Goal: Task Accomplishment & Management: Manage account settings

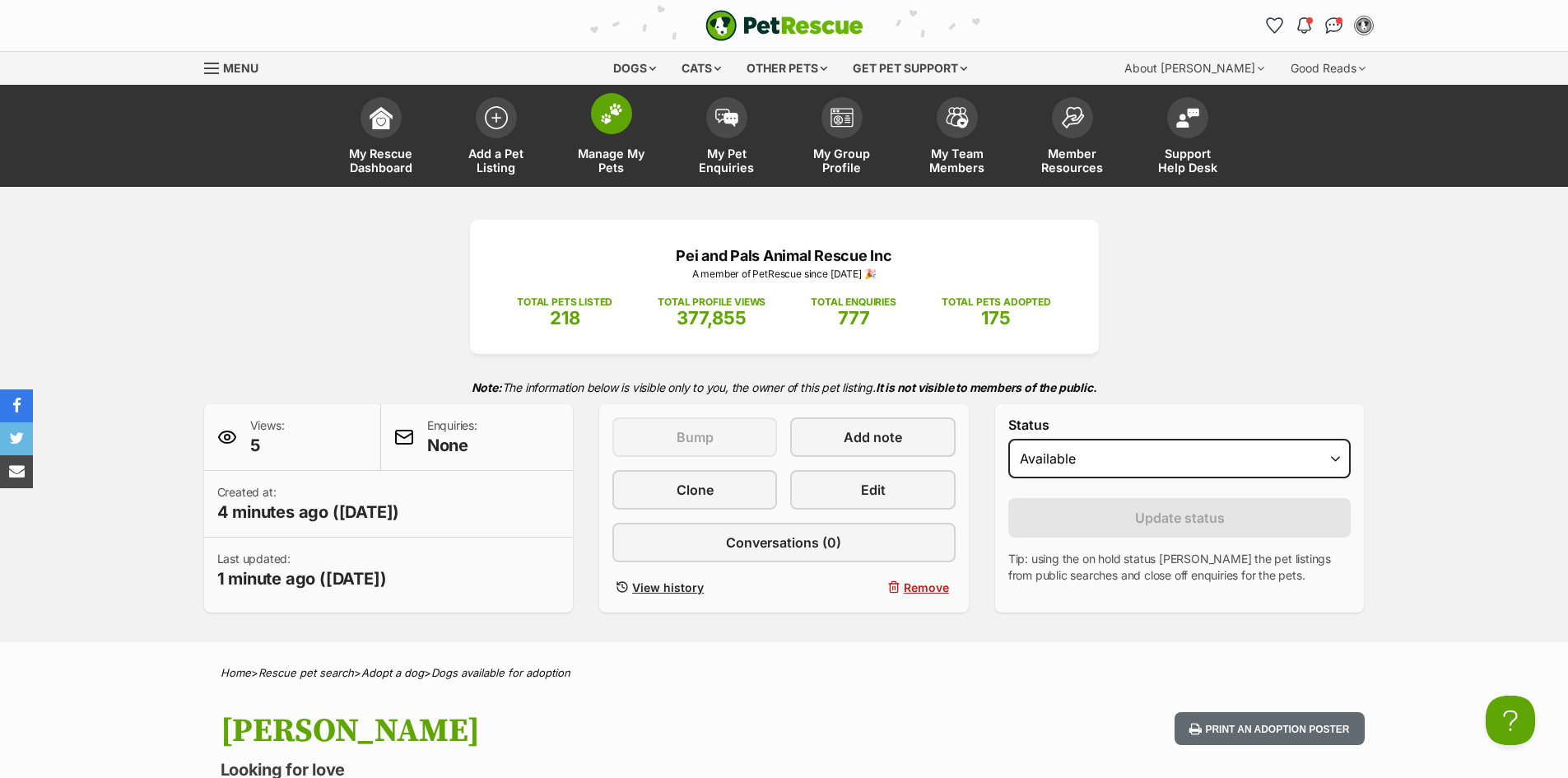
click at [610, 119] on img at bounding box center [611, 114] width 23 height 21
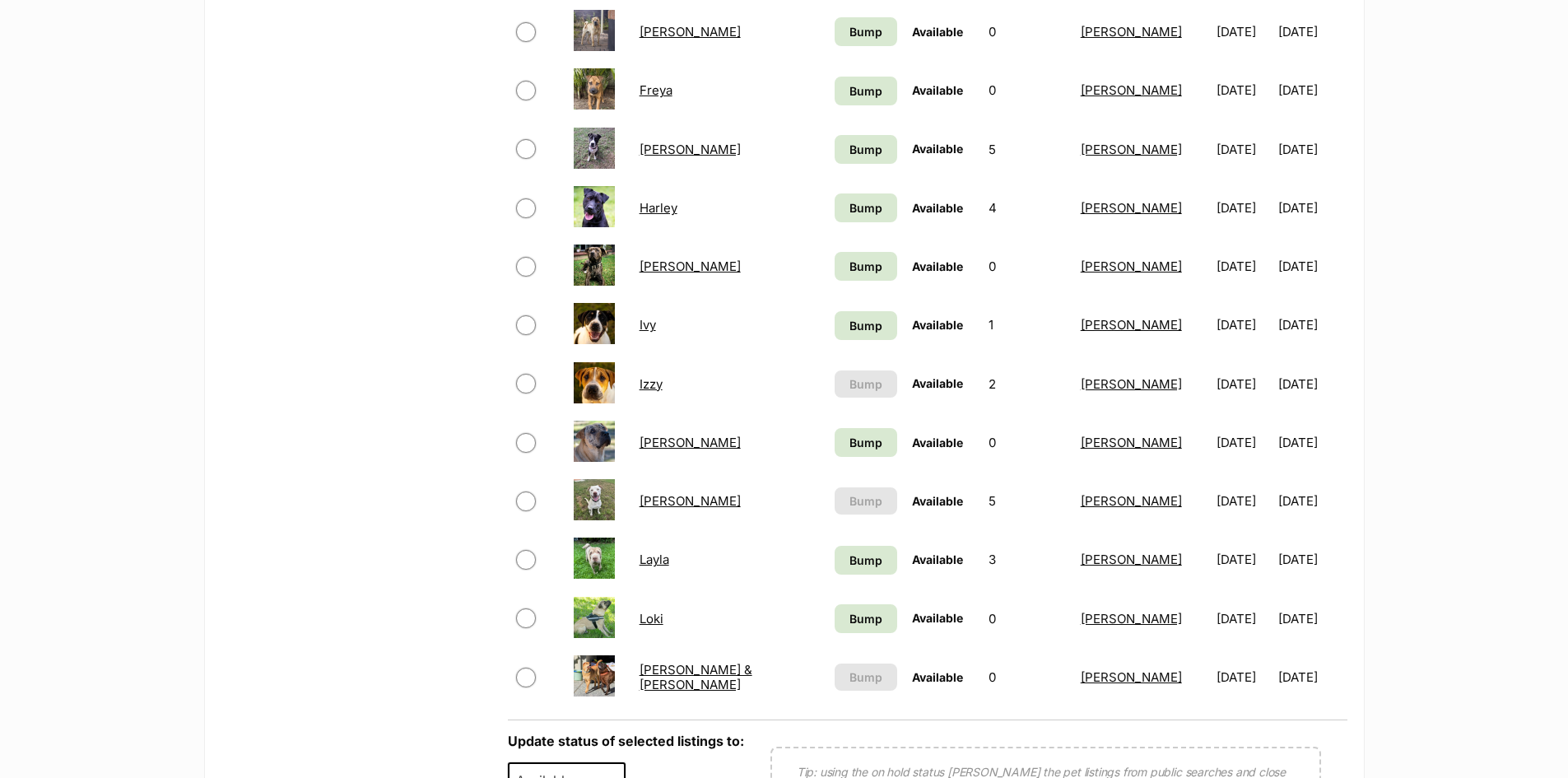
scroll to position [1152, 0]
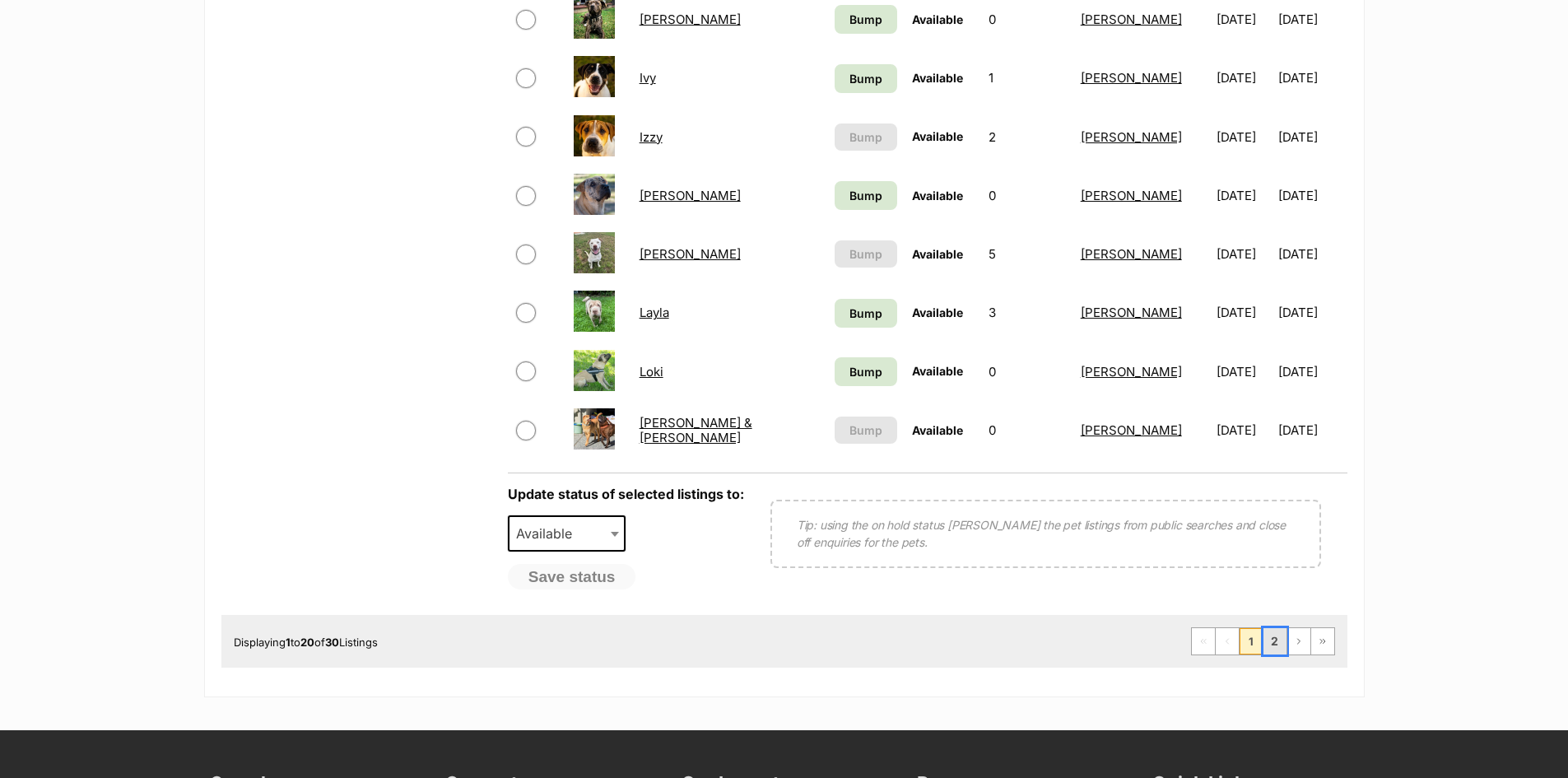
click at [1271, 639] on link "2" at bounding box center [1275, 641] width 23 height 26
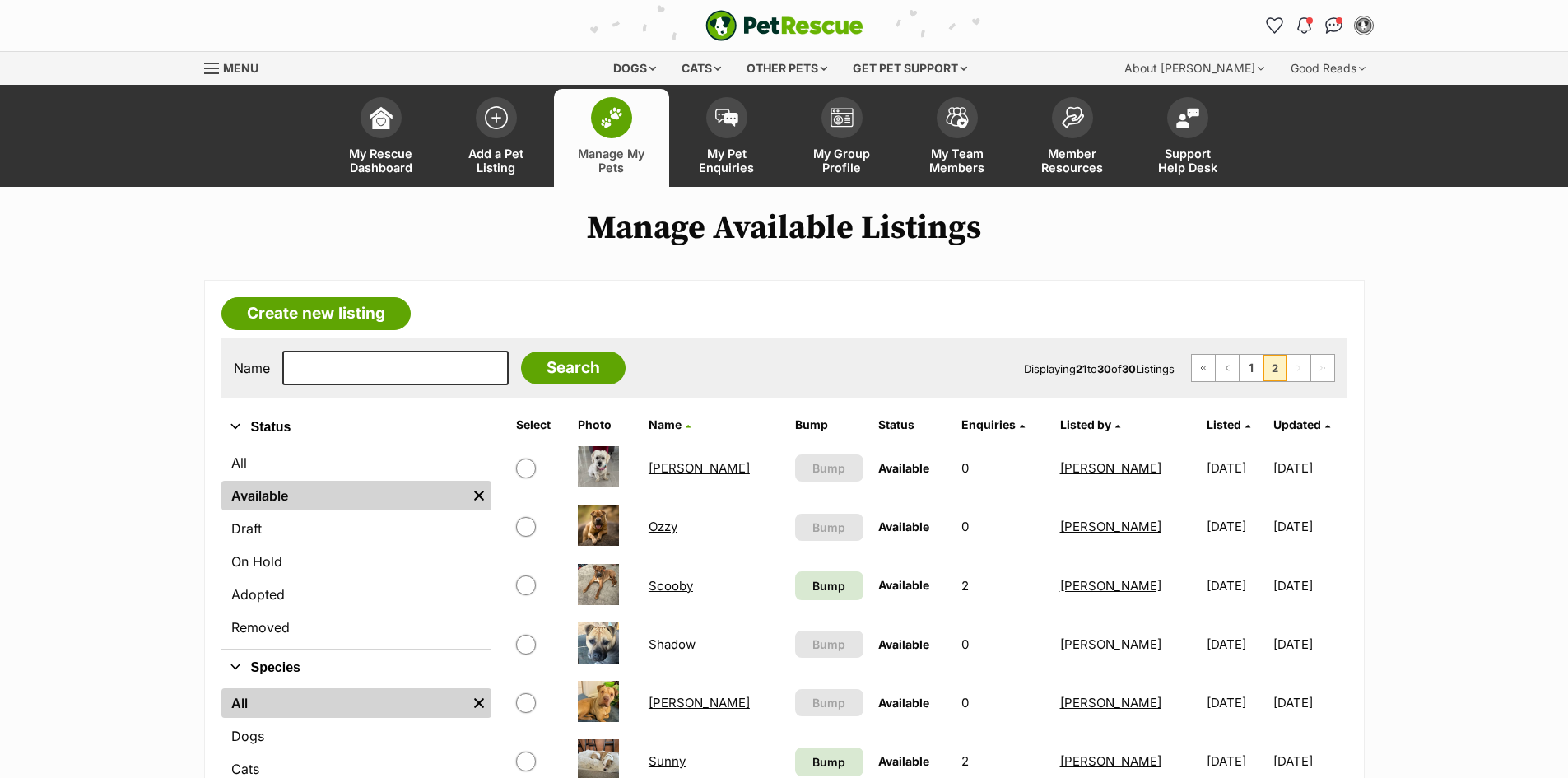
click at [661, 584] on link "Scooby" at bounding box center [670, 586] width 44 height 16
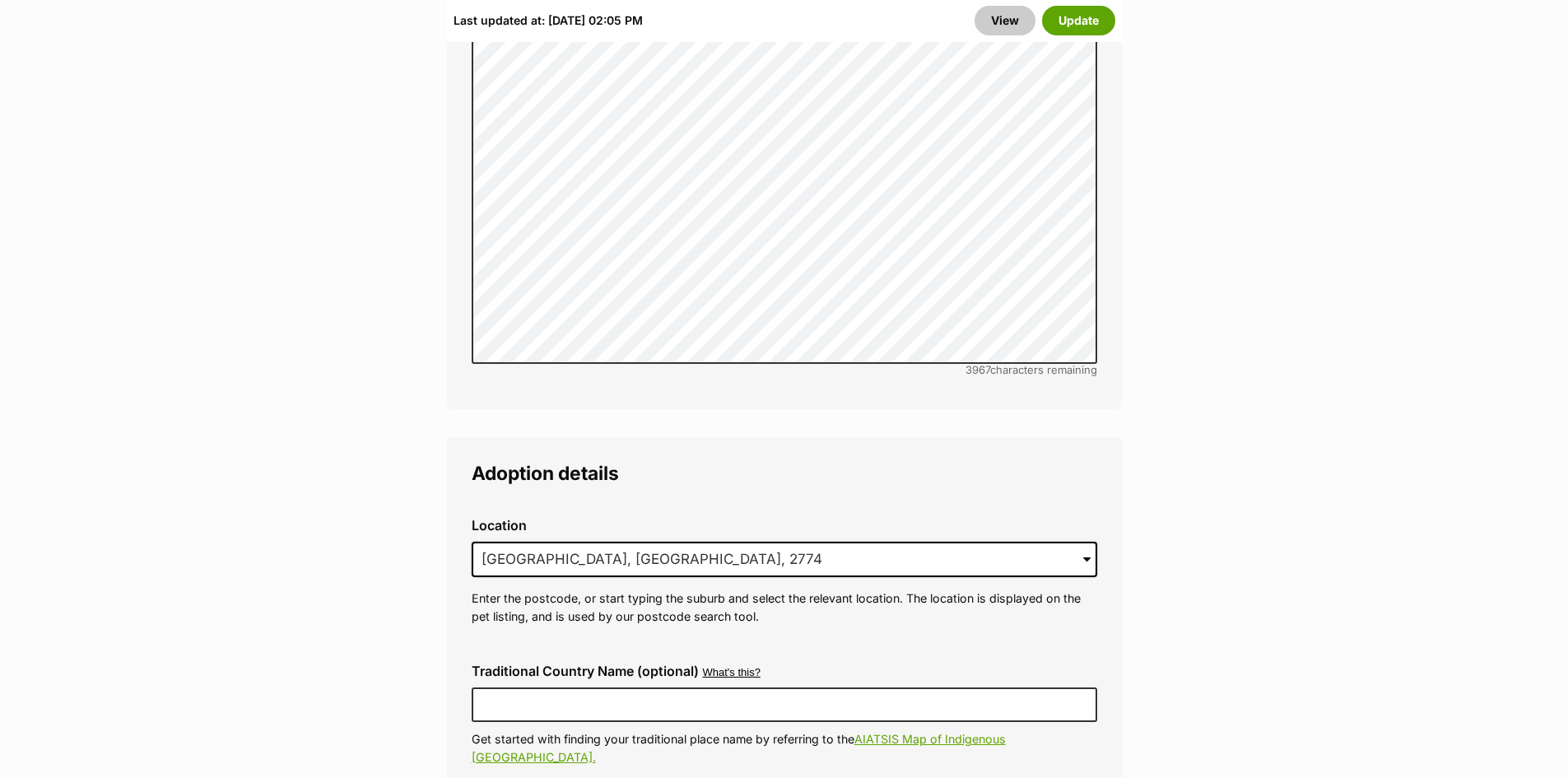
scroll to position [3869, 0]
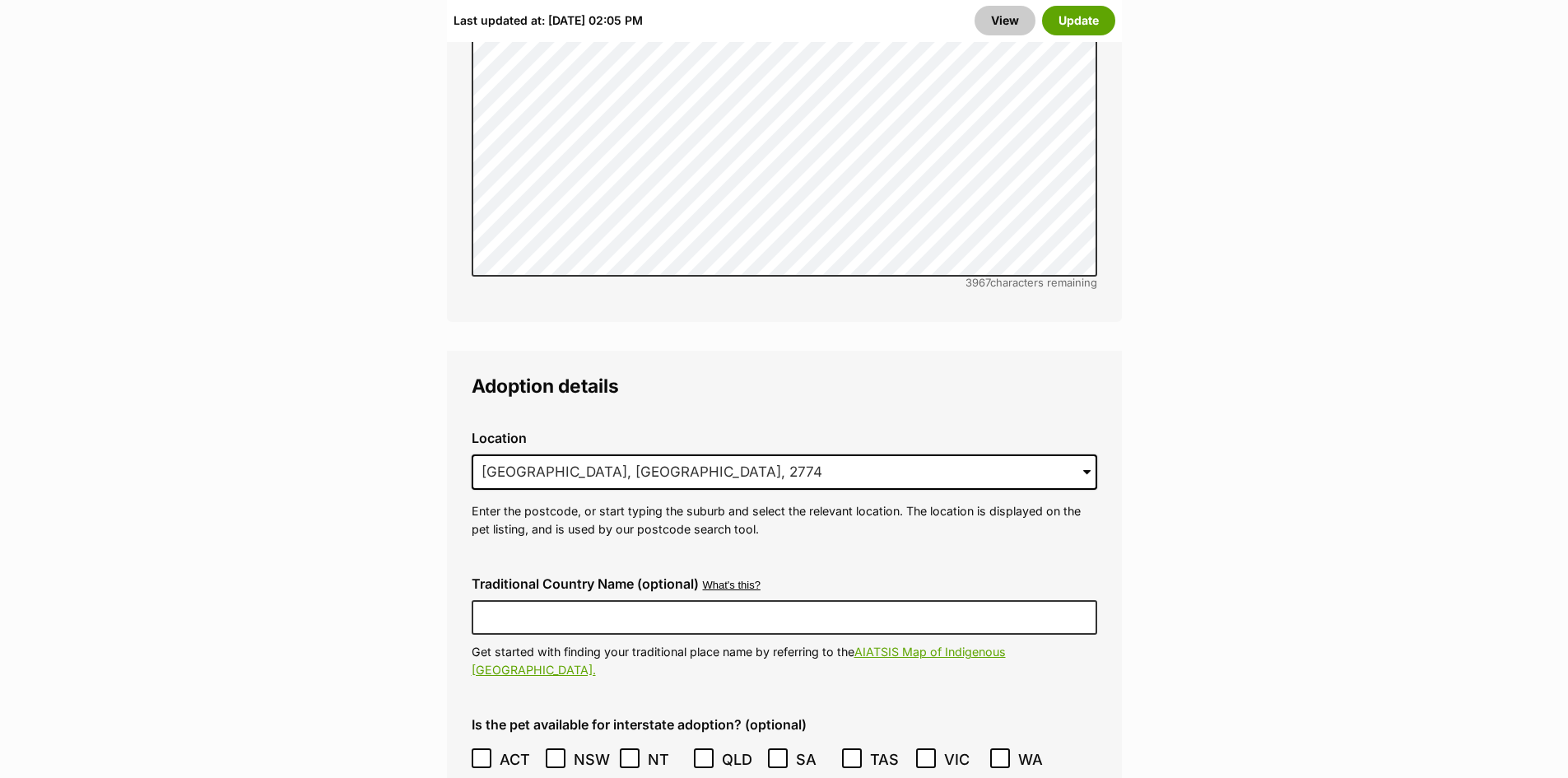
click at [1087, 455] on span at bounding box center [1087, 472] width 7 height 36
click at [621, 455] on input "Blaxland, NSW, 2774" at bounding box center [784, 472] width 625 height 36
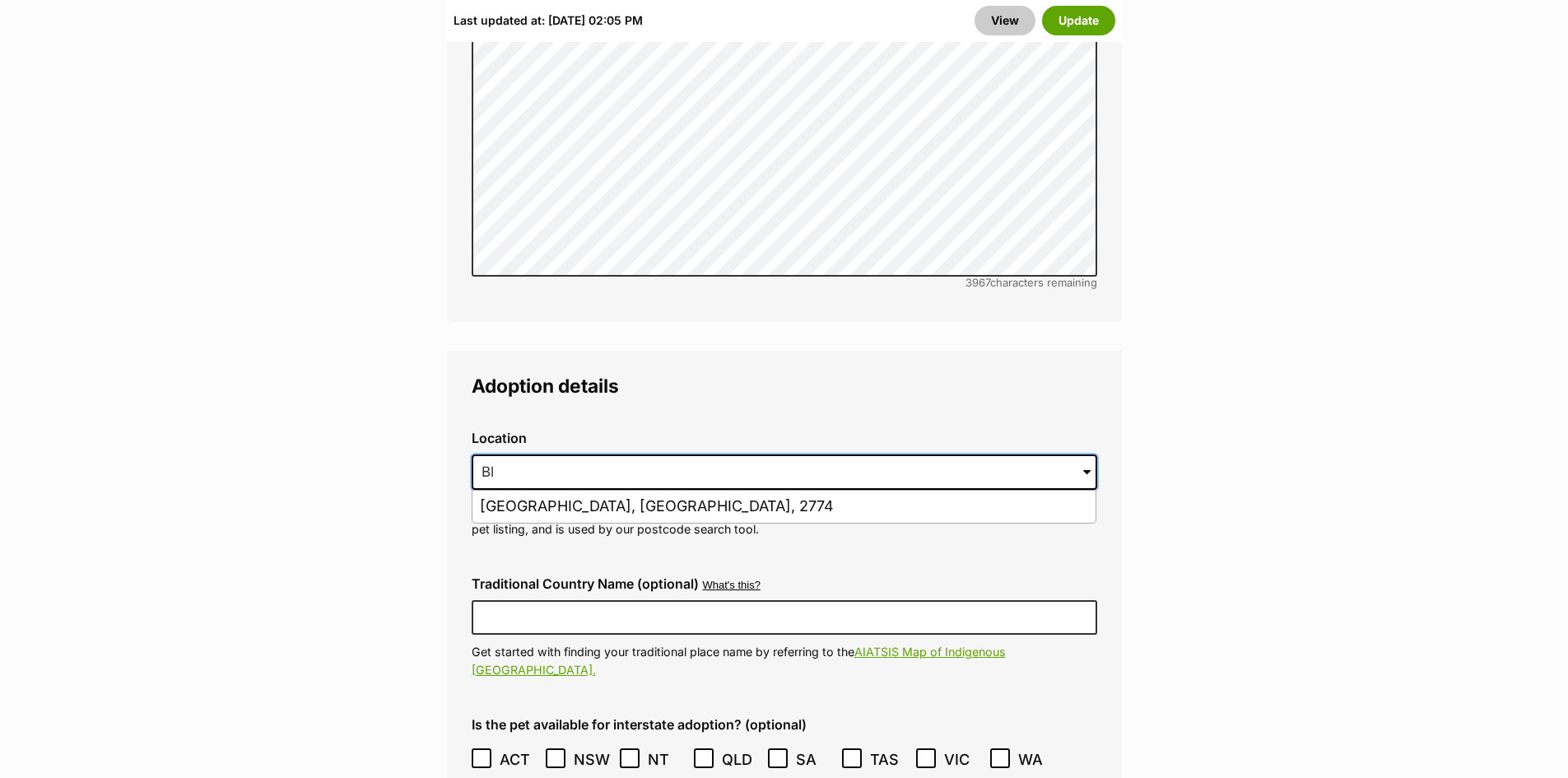
type input "B"
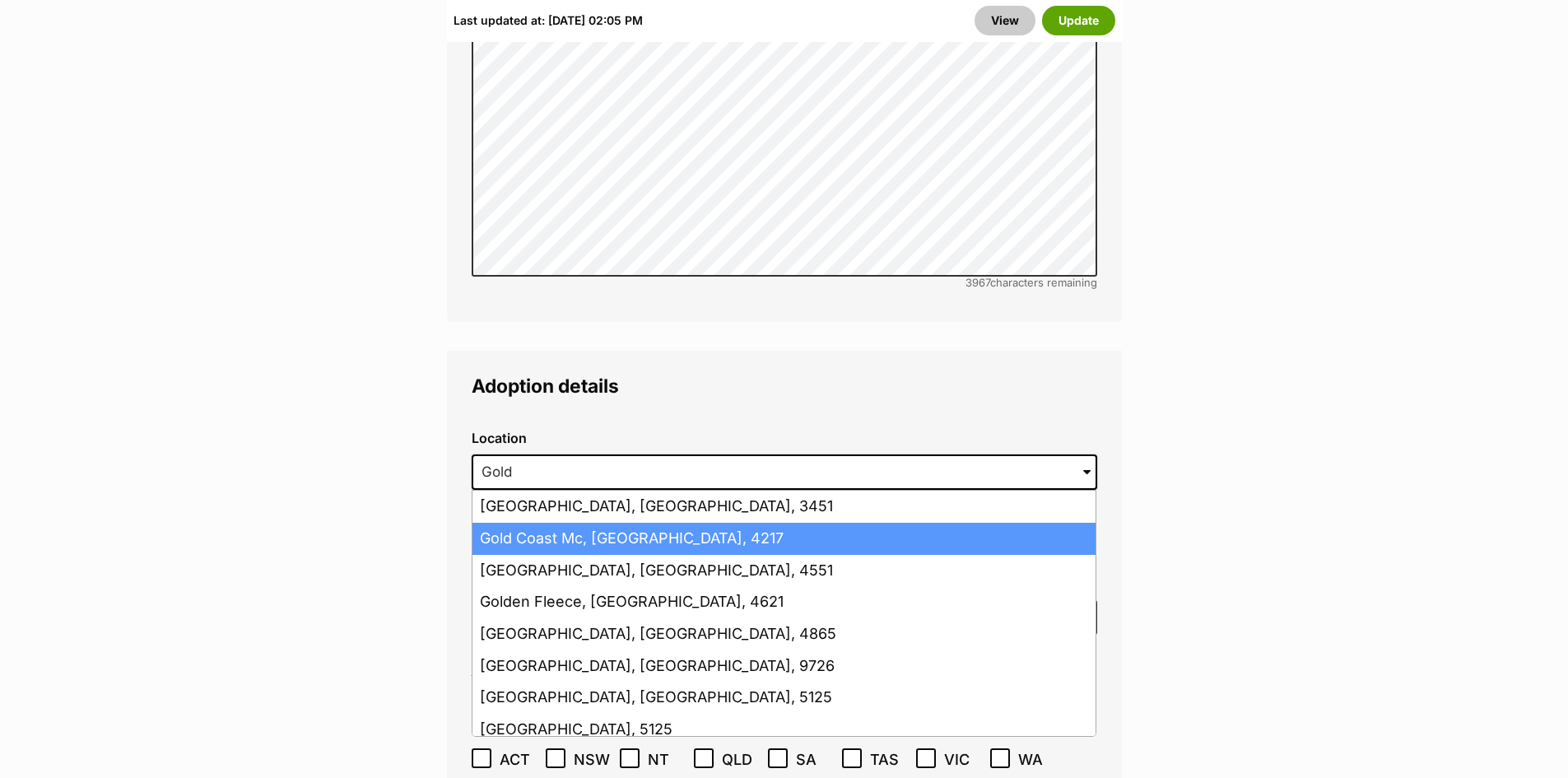
click at [614, 522] on li "Gold Coast Mc, Queensland, 4217" at bounding box center [783, 538] width 623 height 32
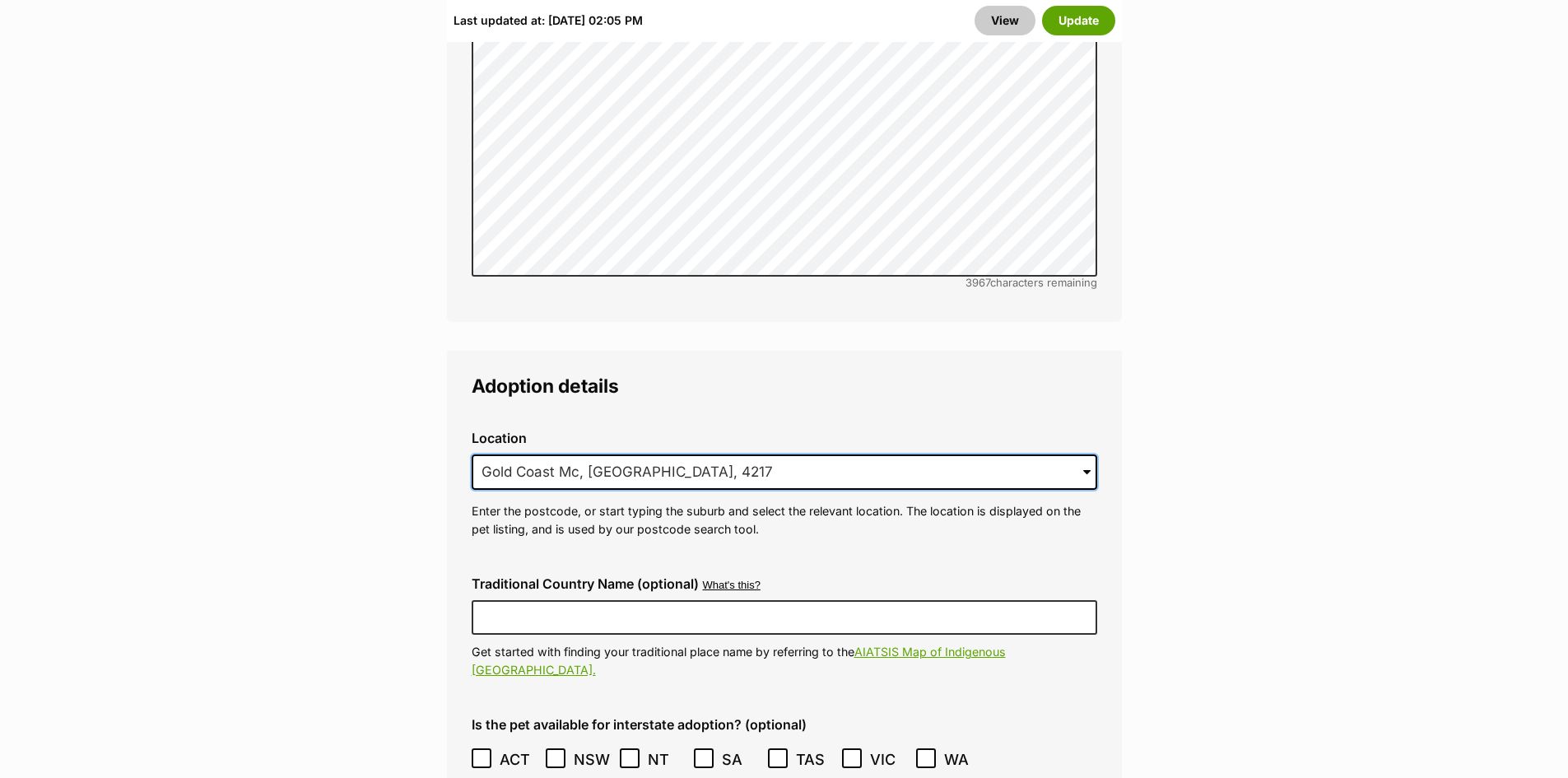
click at [583, 455] on input "Gold Coast Mc, Queensland, 4217" at bounding box center [784, 472] width 625 height 36
type input "Gold Coast Queensland, 4217"
click at [1094, 24] on button "Update" at bounding box center [1078, 21] width 73 height 30
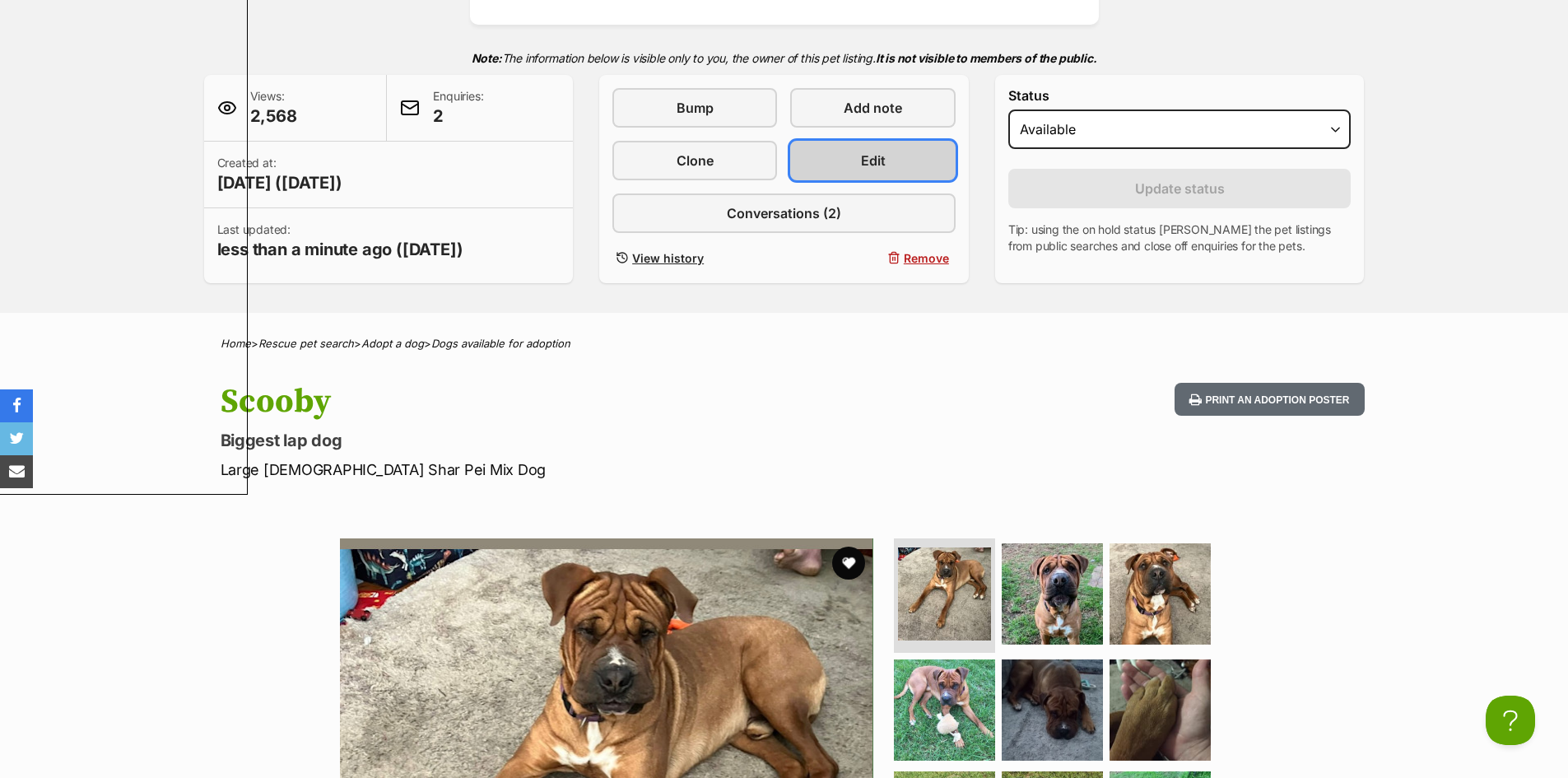
click at [862, 157] on span "Edit" at bounding box center [873, 160] width 25 height 19
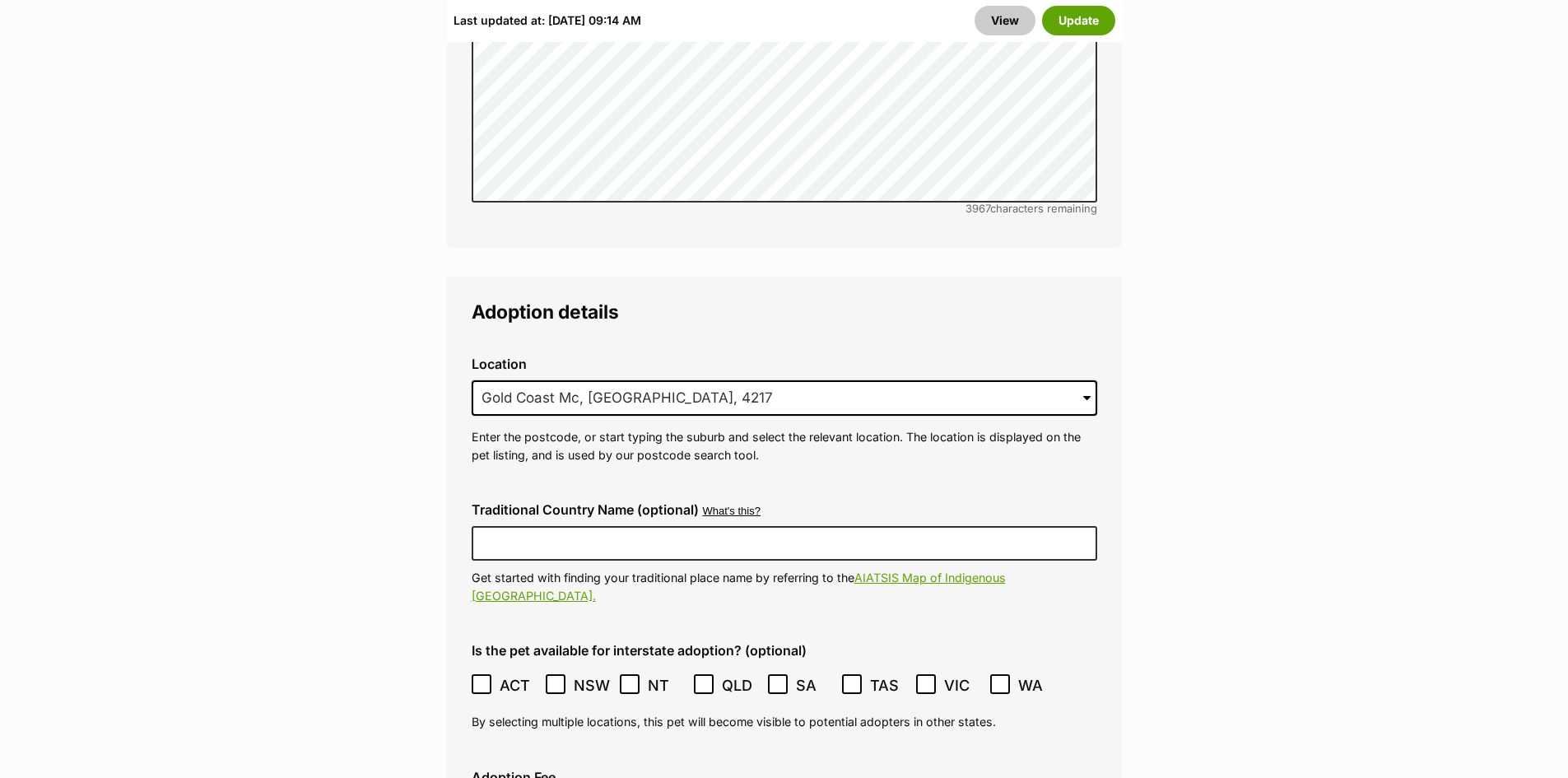
scroll to position [3952, 0]
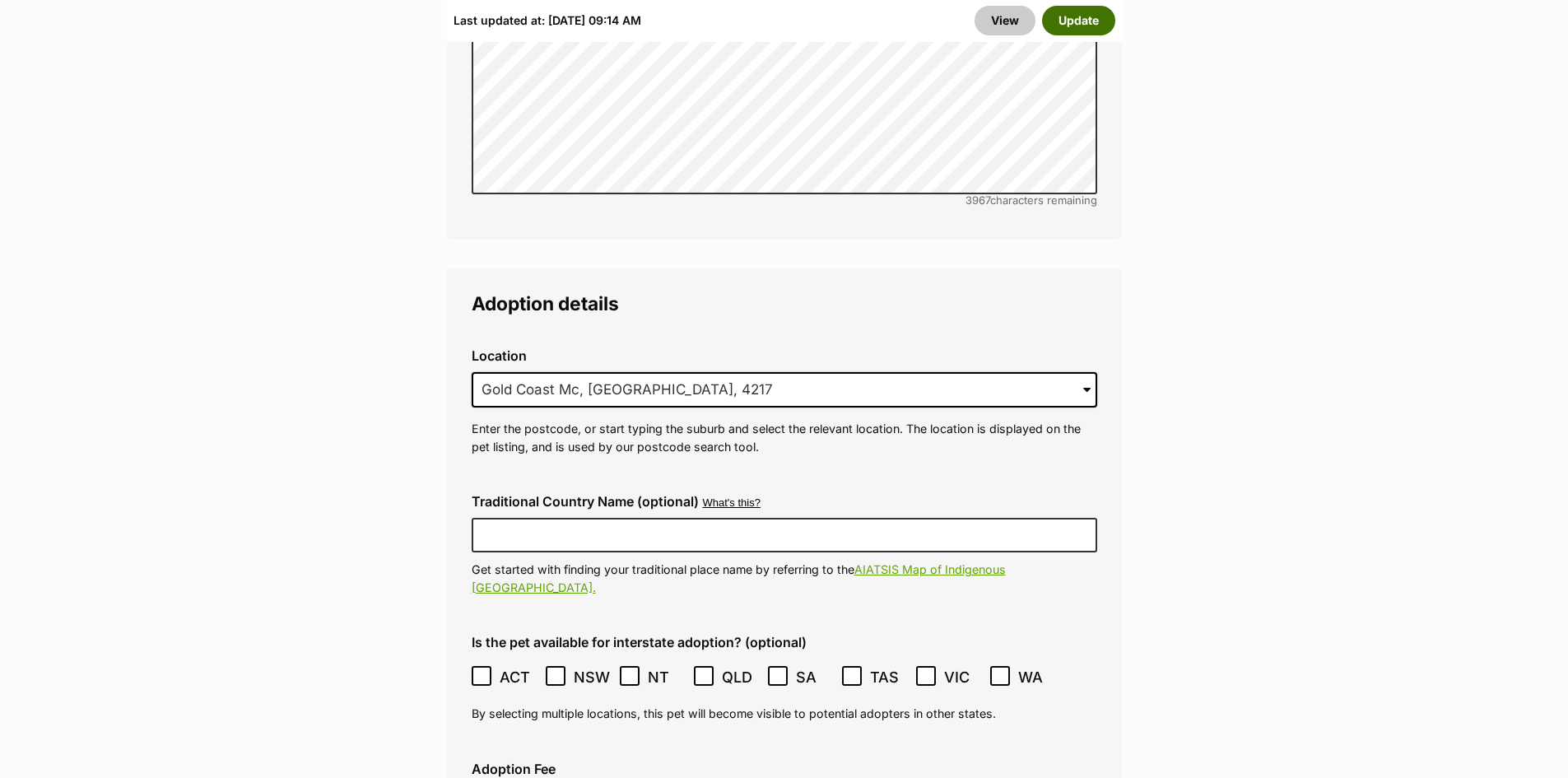
click at [1097, 11] on button "Update" at bounding box center [1078, 21] width 73 height 30
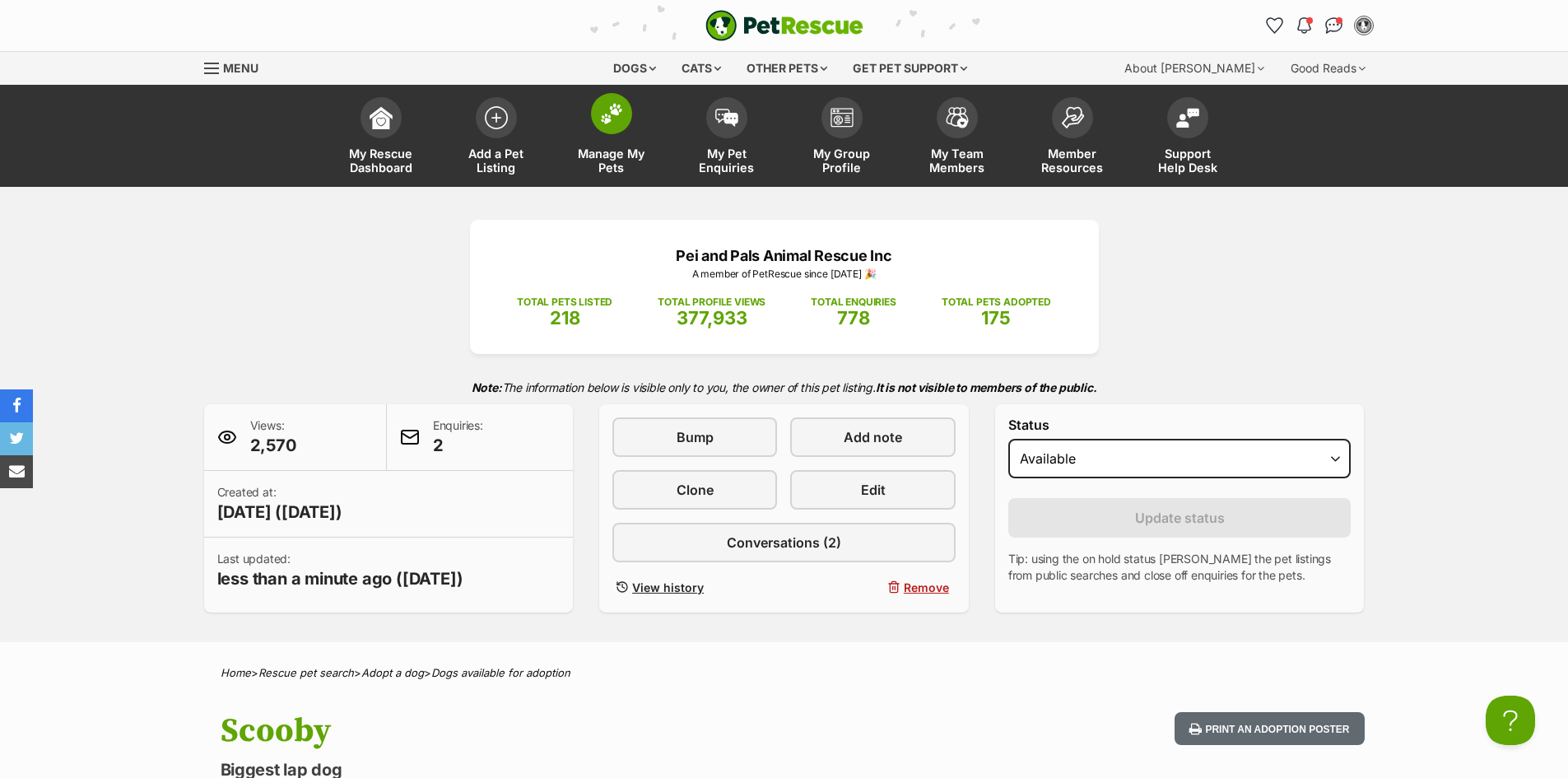
click at [605, 130] on span at bounding box center [611, 114] width 41 height 41
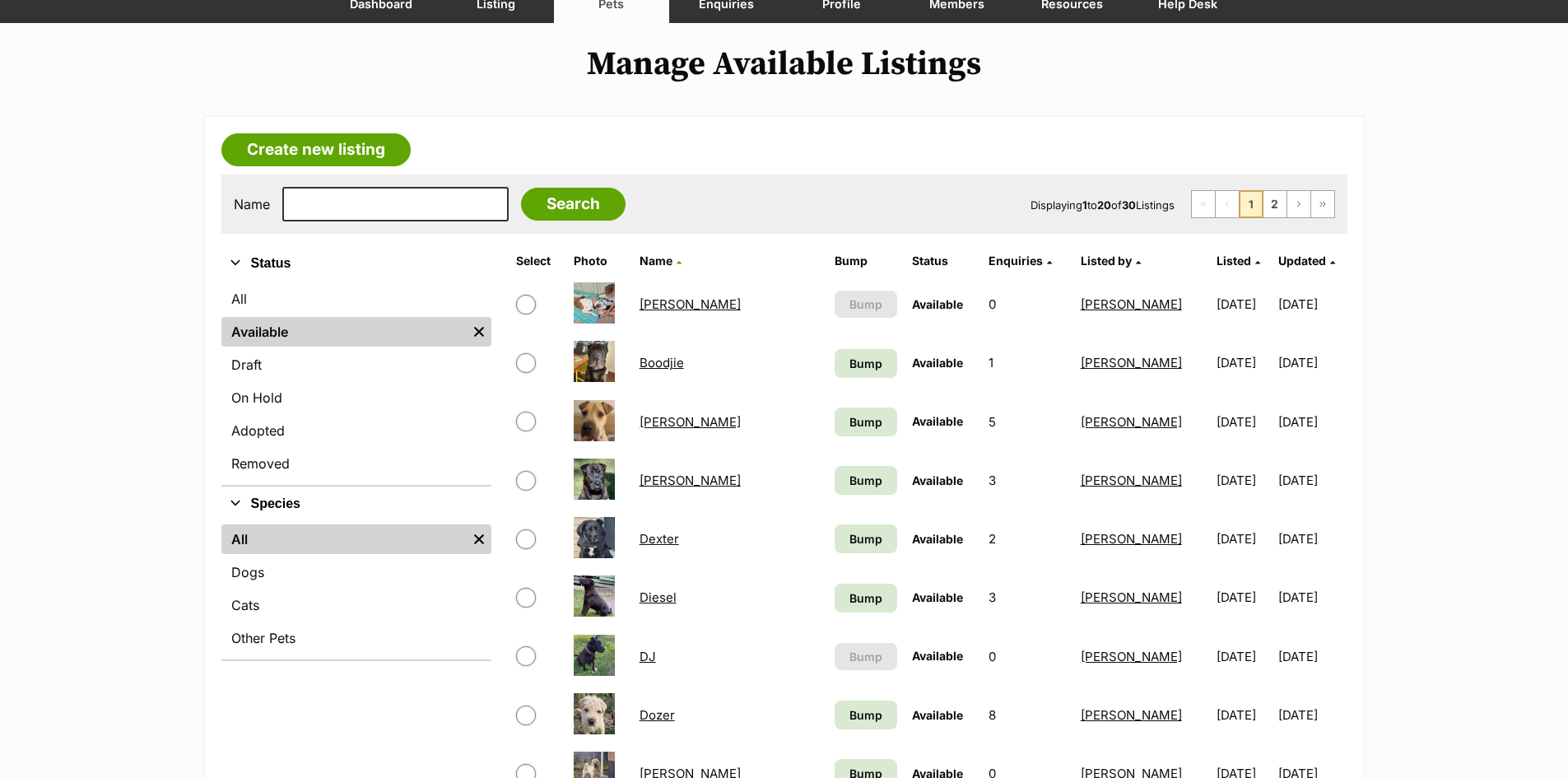
scroll to position [165, 0]
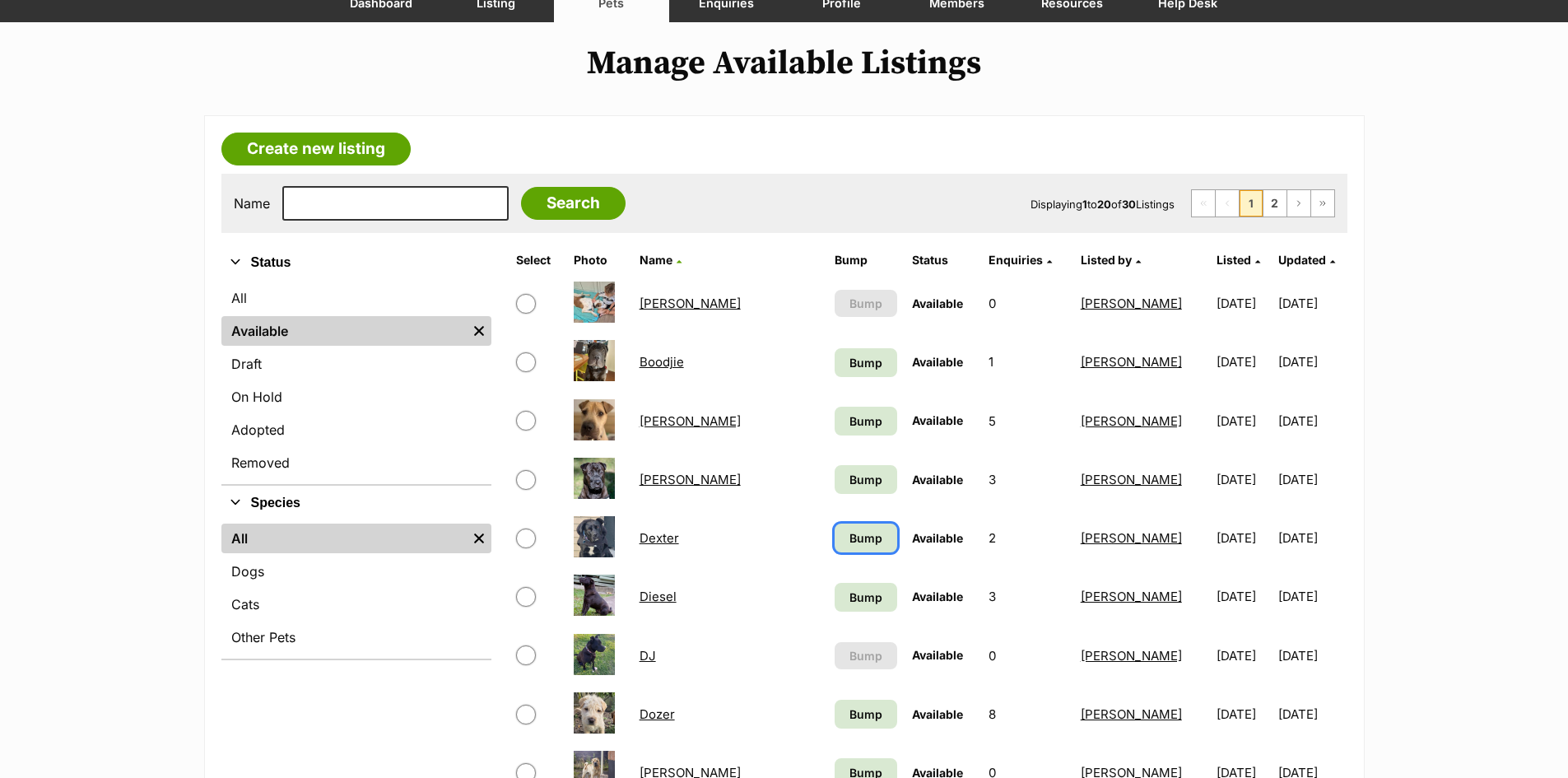
click at [834, 529] on link "Bump" at bounding box center [865, 537] width 63 height 29
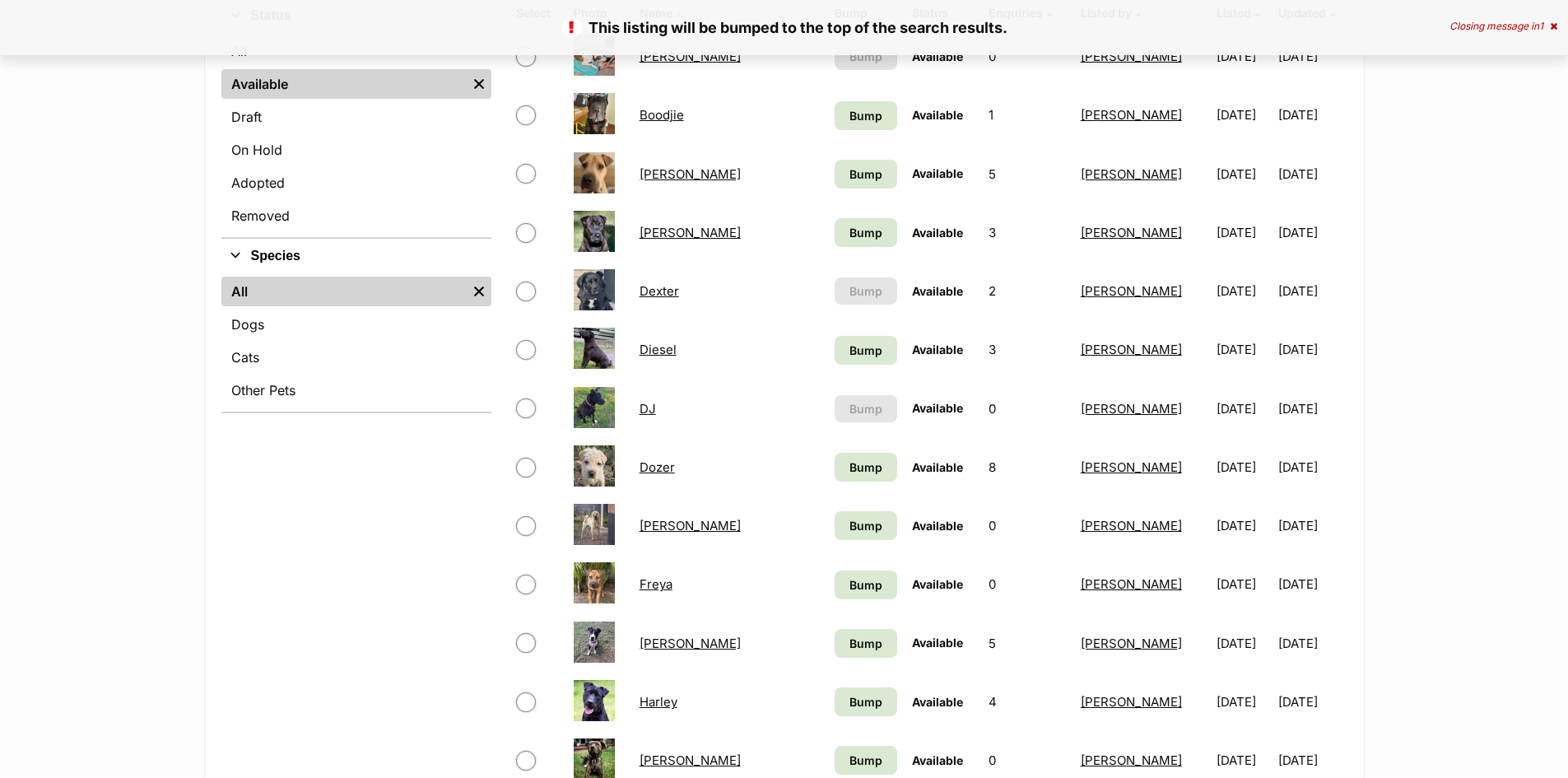
scroll to position [494, 0]
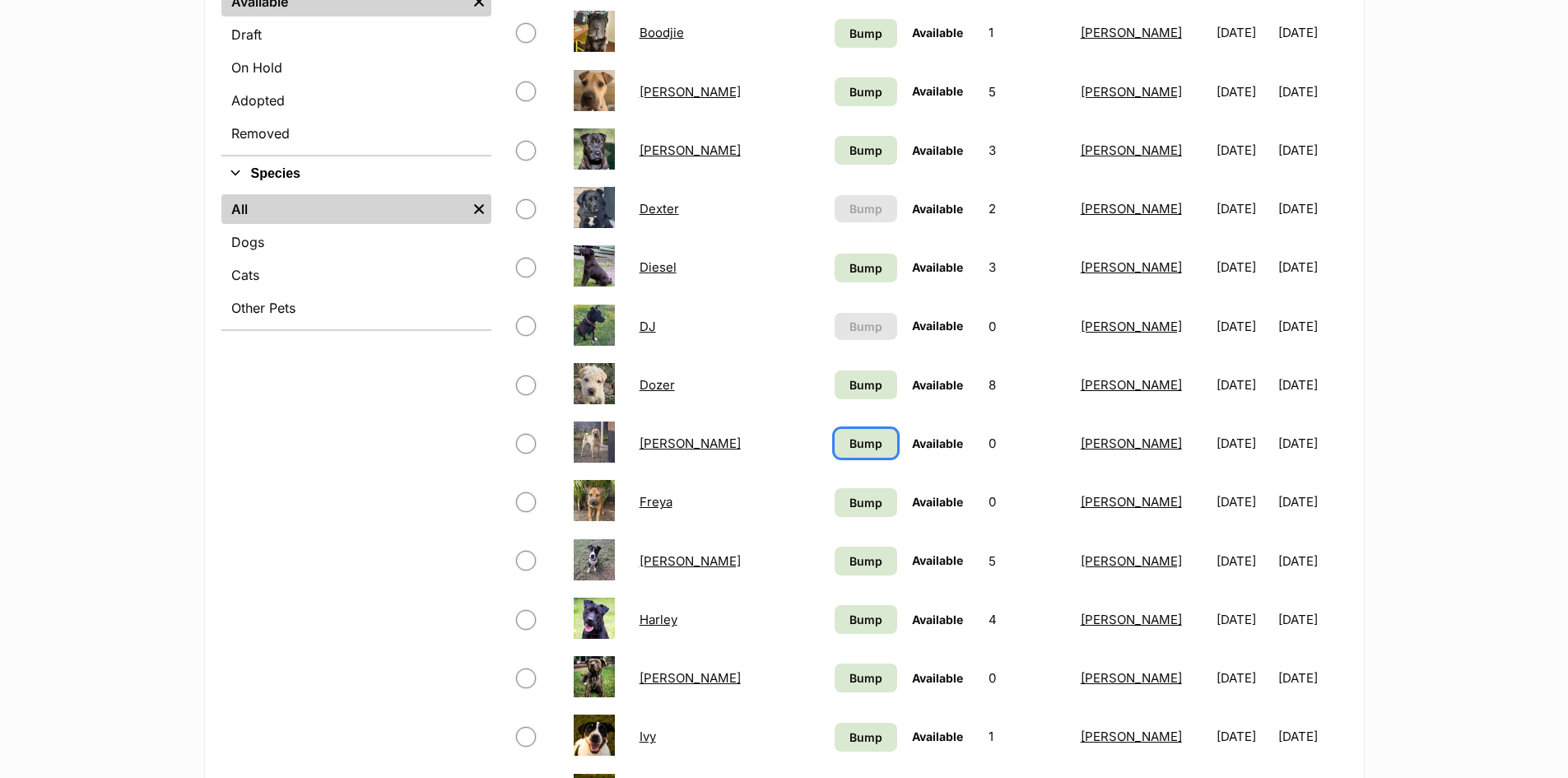
click at [849, 448] on span "Bump" at bounding box center [865, 443] width 33 height 18
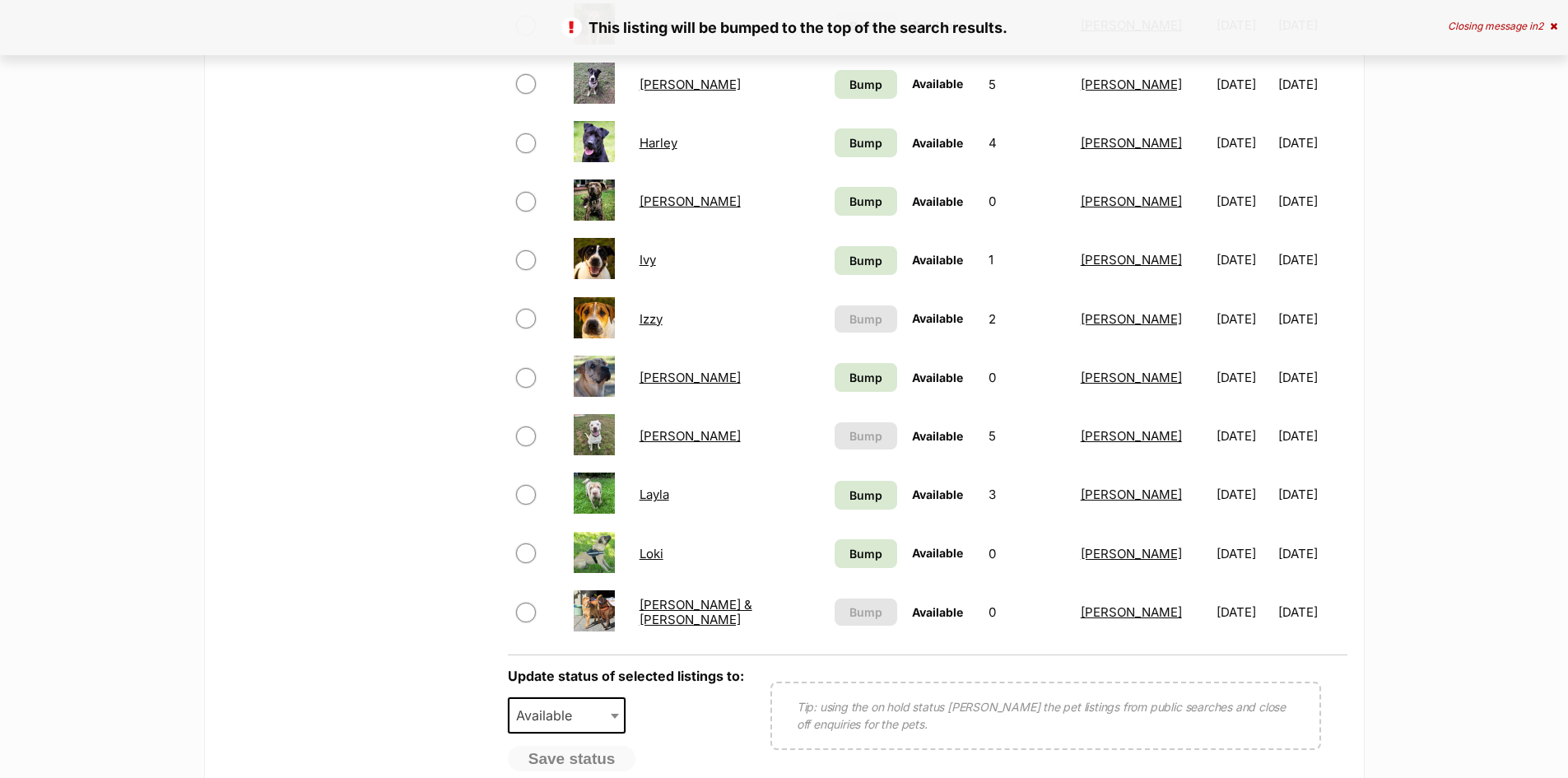
scroll to position [1071, 0]
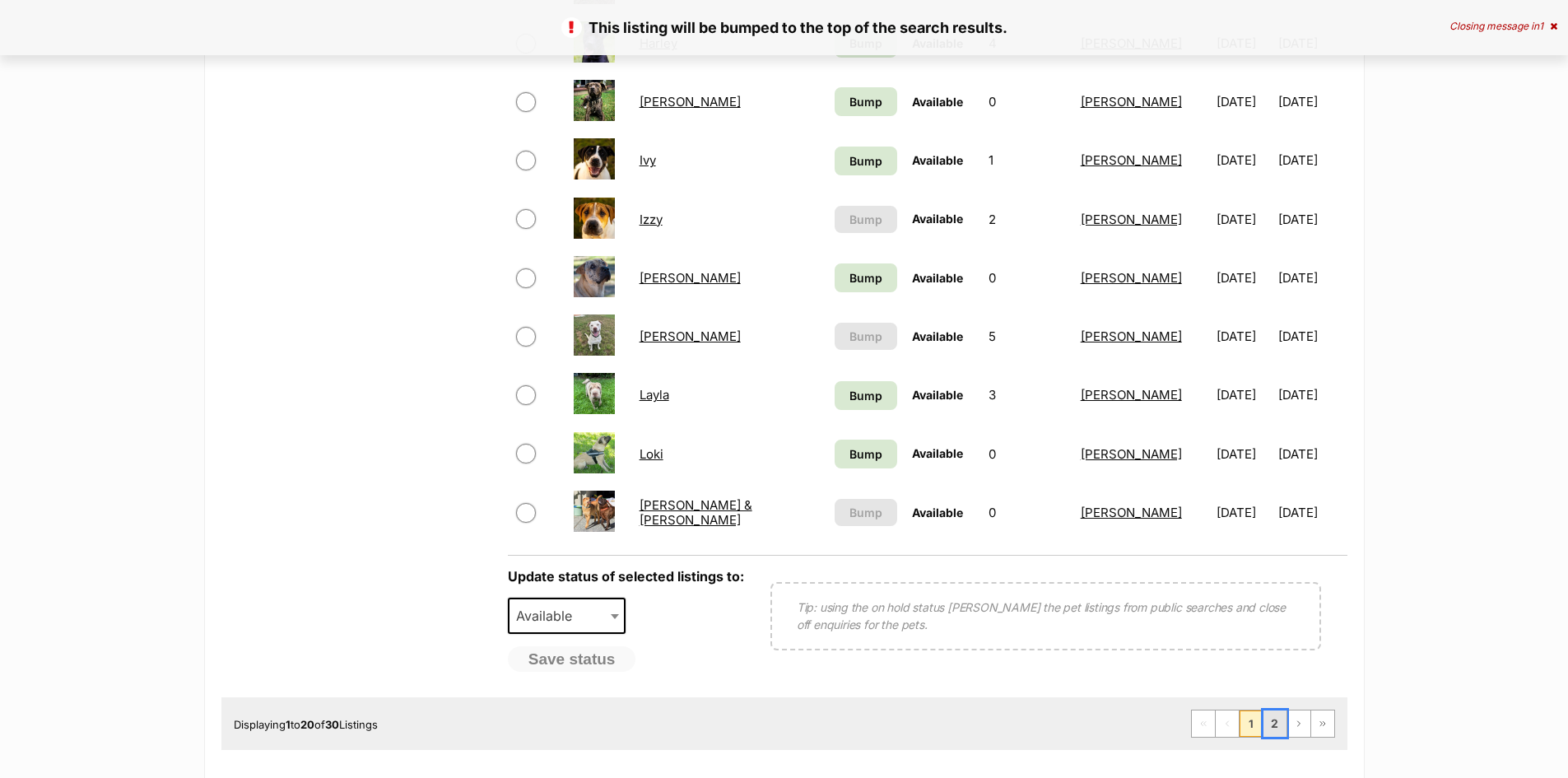
click at [1276, 725] on link "2" at bounding box center [1275, 723] width 23 height 26
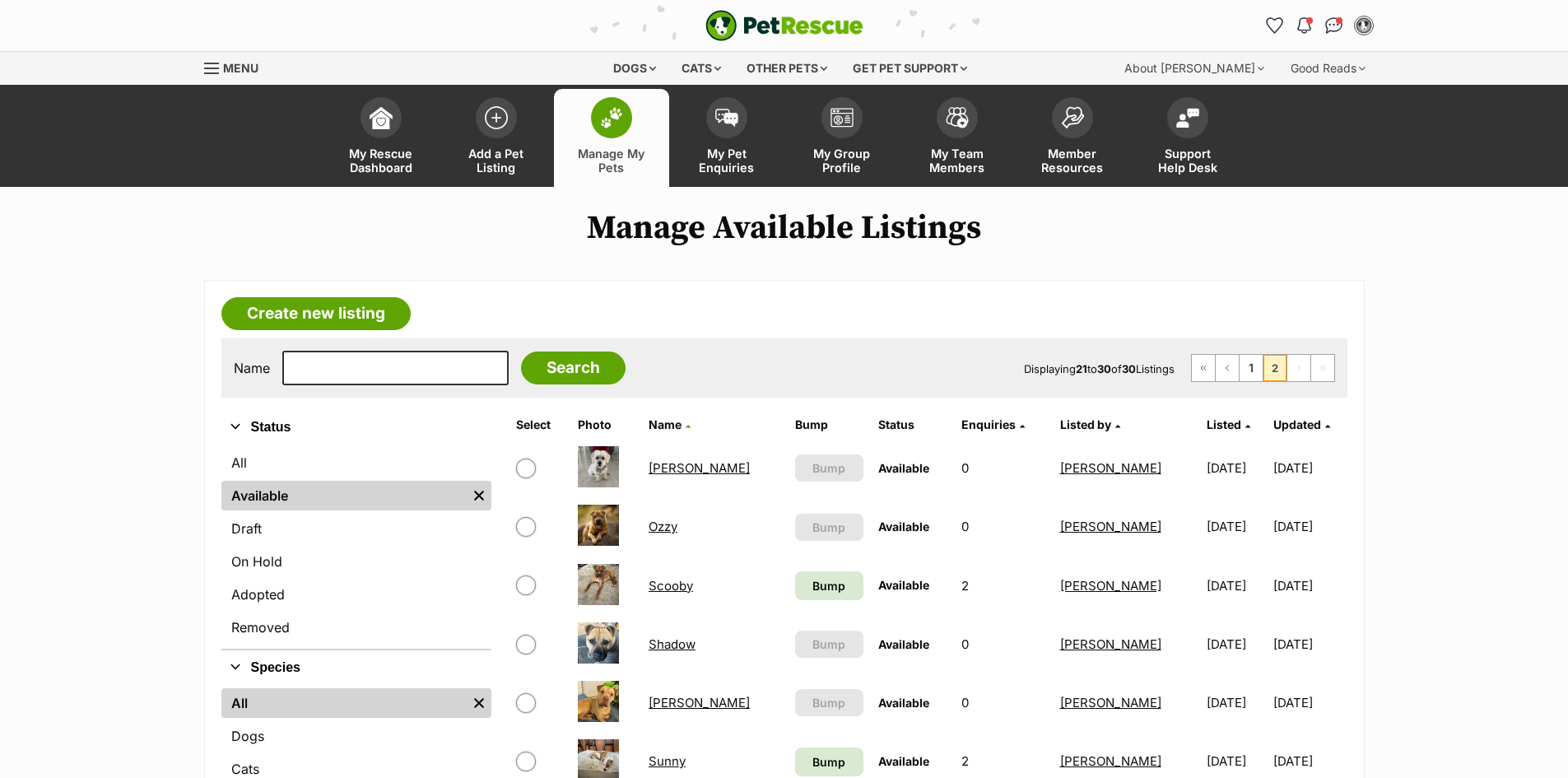
click at [671, 470] on link "[PERSON_NAME]" at bounding box center [699, 468] width 101 height 16
